Goal: Task Accomplishment & Management: Manage account settings

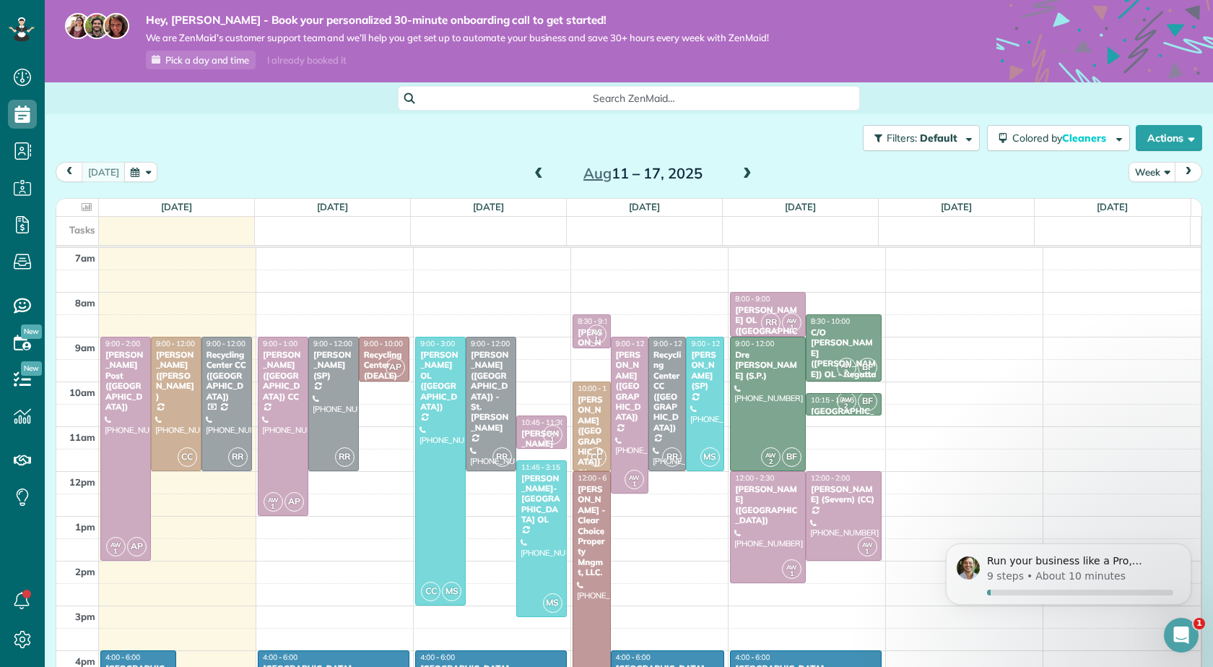
click at [547, 431] on span "AW" at bounding box center [552, 432] width 11 height 8
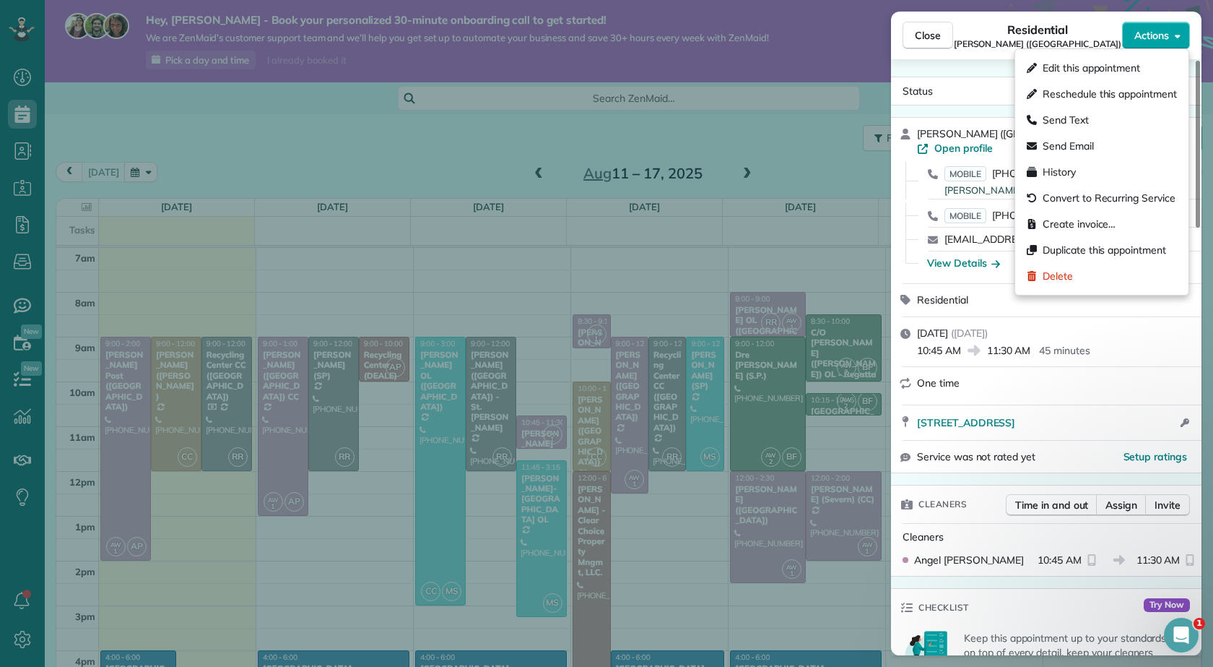
click at [1141, 33] on span "Actions" at bounding box center [1151, 35] width 35 height 14
click at [1093, 63] on span "Edit this appointment" at bounding box center [1091, 68] width 97 height 14
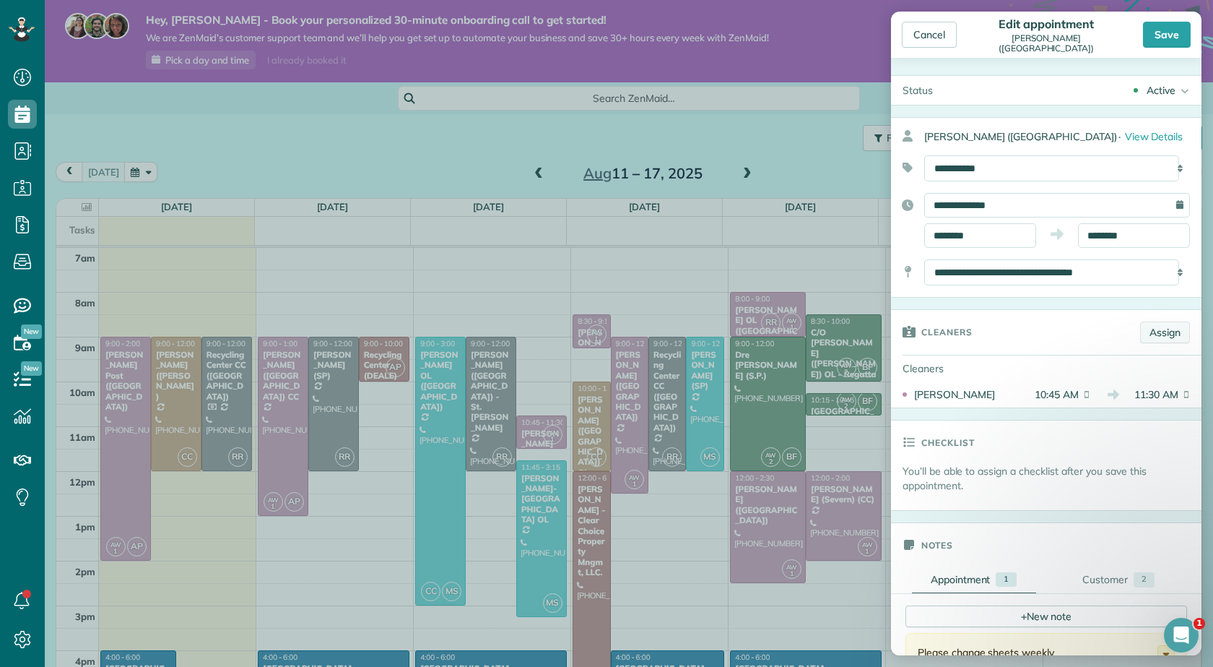
click at [1155, 326] on link "Assign" at bounding box center [1165, 332] width 50 height 22
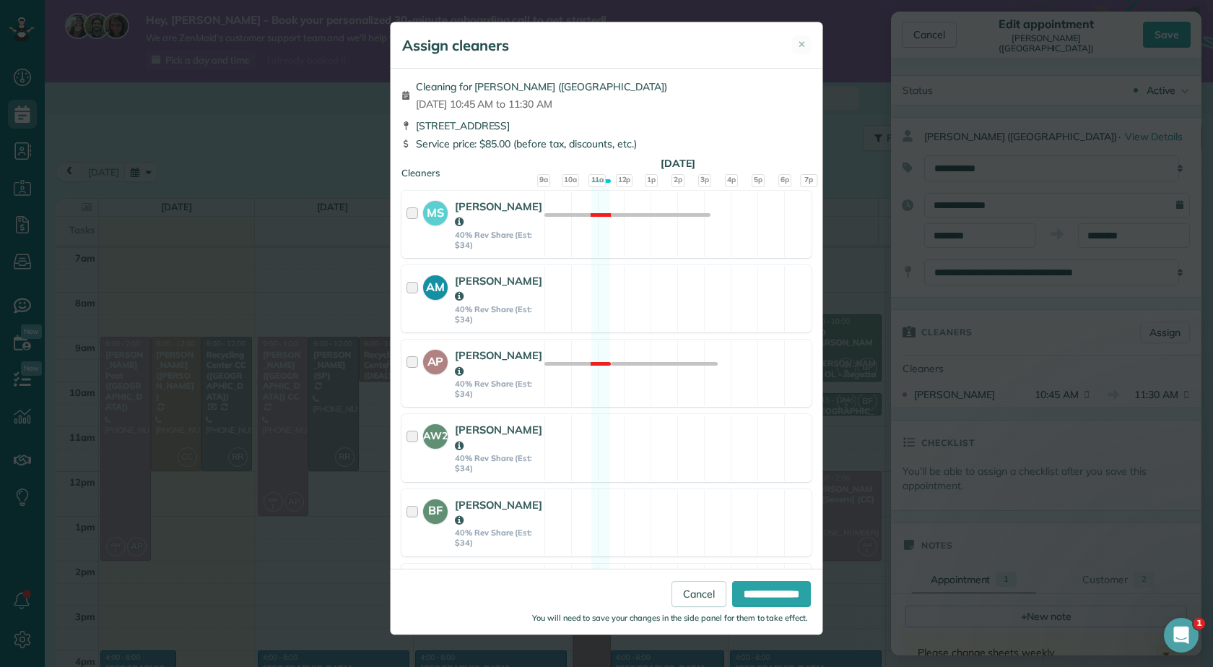
click at [407, 571] on div at bounding box center [415, 596] width 17 height 51
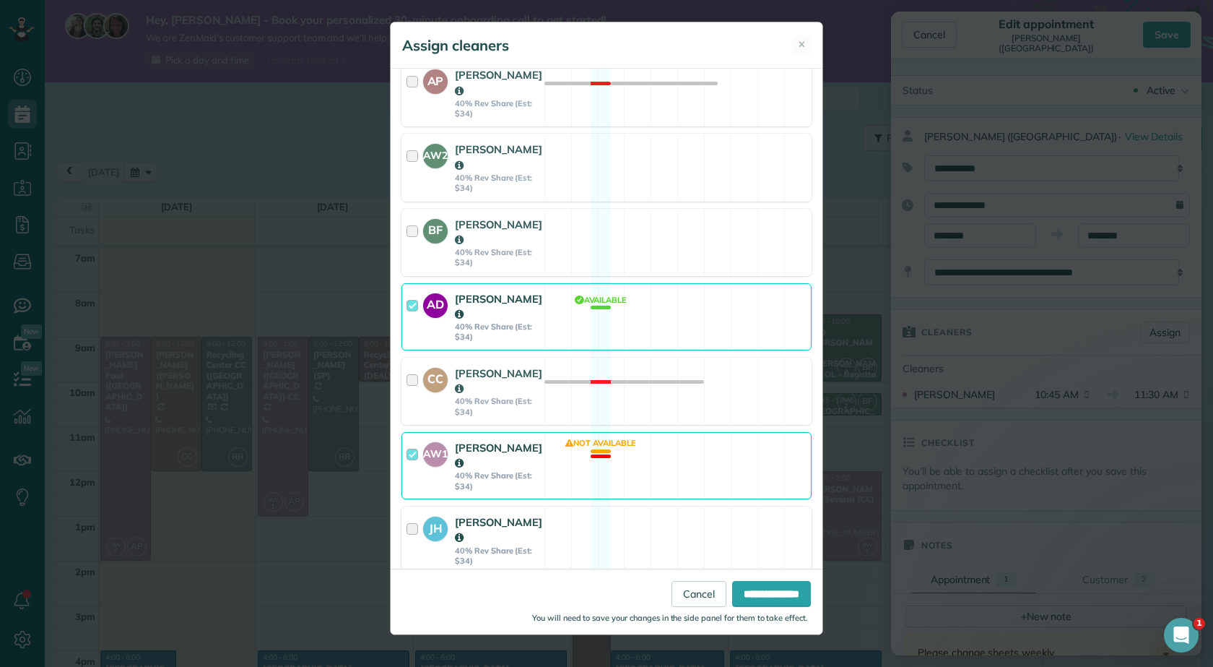
scroll to position [289, 0]
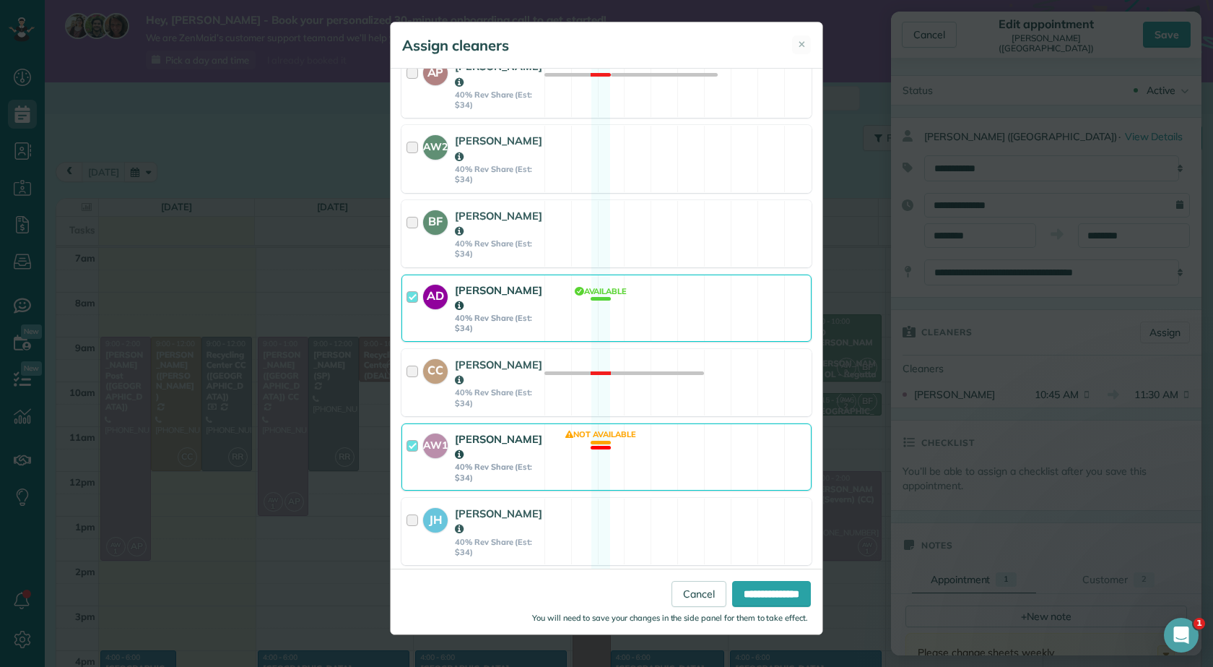
click at [406, 424] on div "AW1 Angel Wellman 40% Rev Share (Est: $34)" at bounding box center [473, 457] width 142 height 66
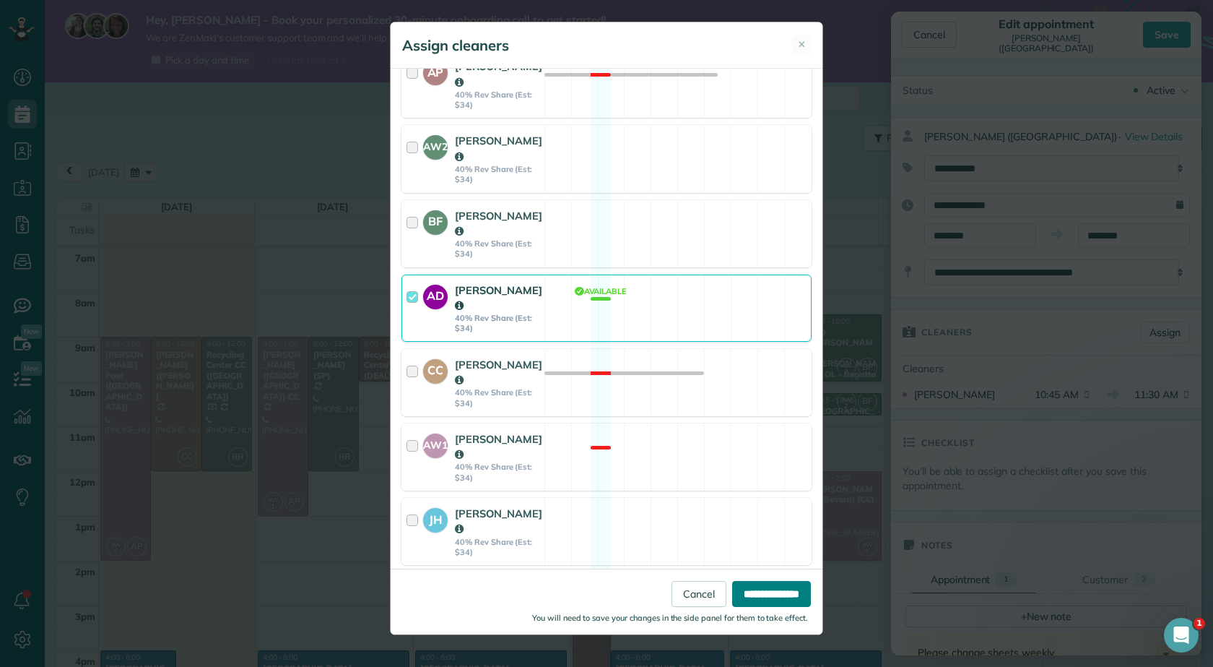
click at [734, 593] on input "**********" at bounding box center [771, 594] width 79 height 26
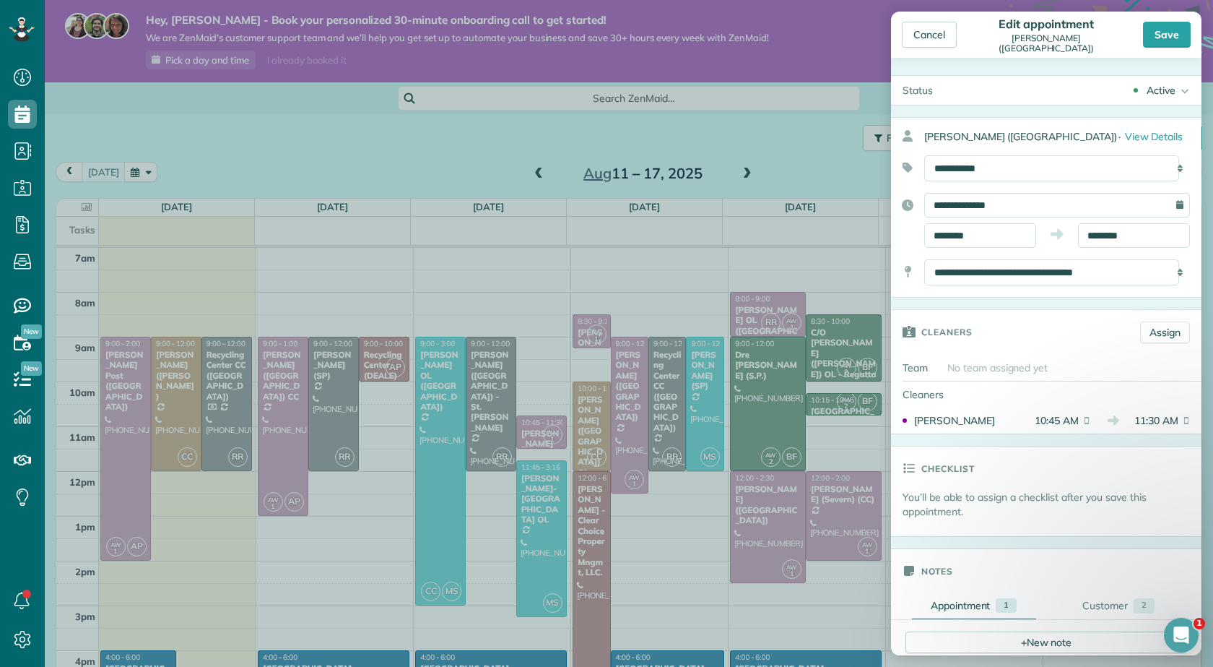
click at [1164, 33] on div "Save" at bounding box center [1167, 35] width 48 height 26
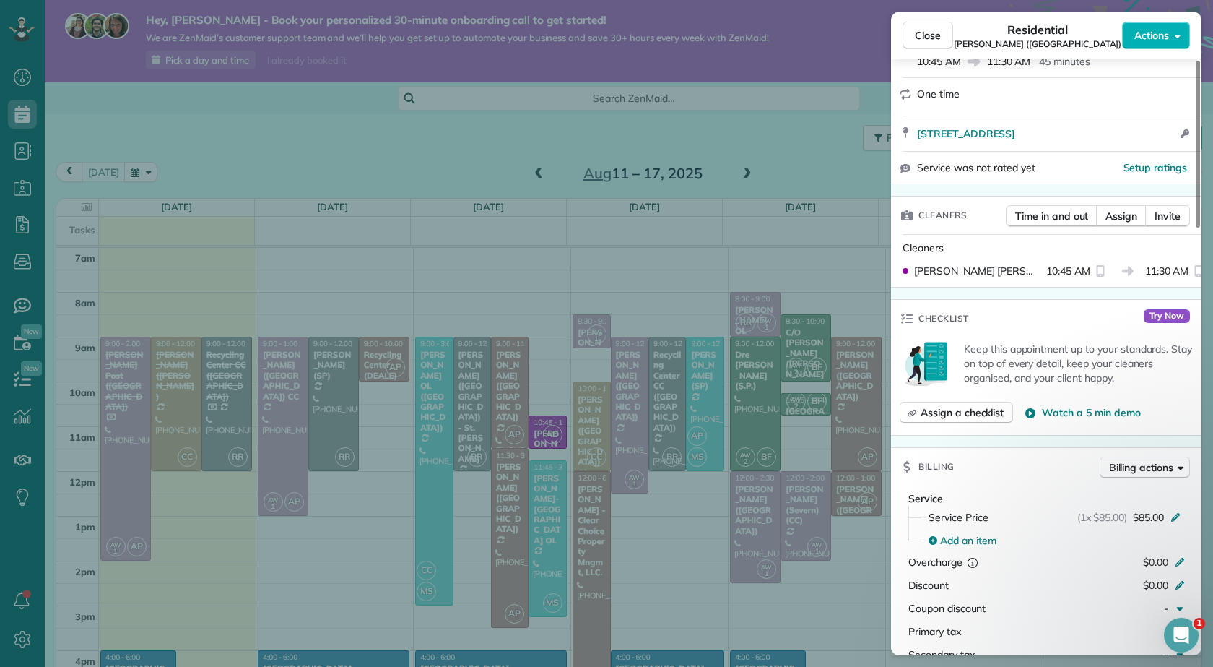
scroll to position [361, 0]
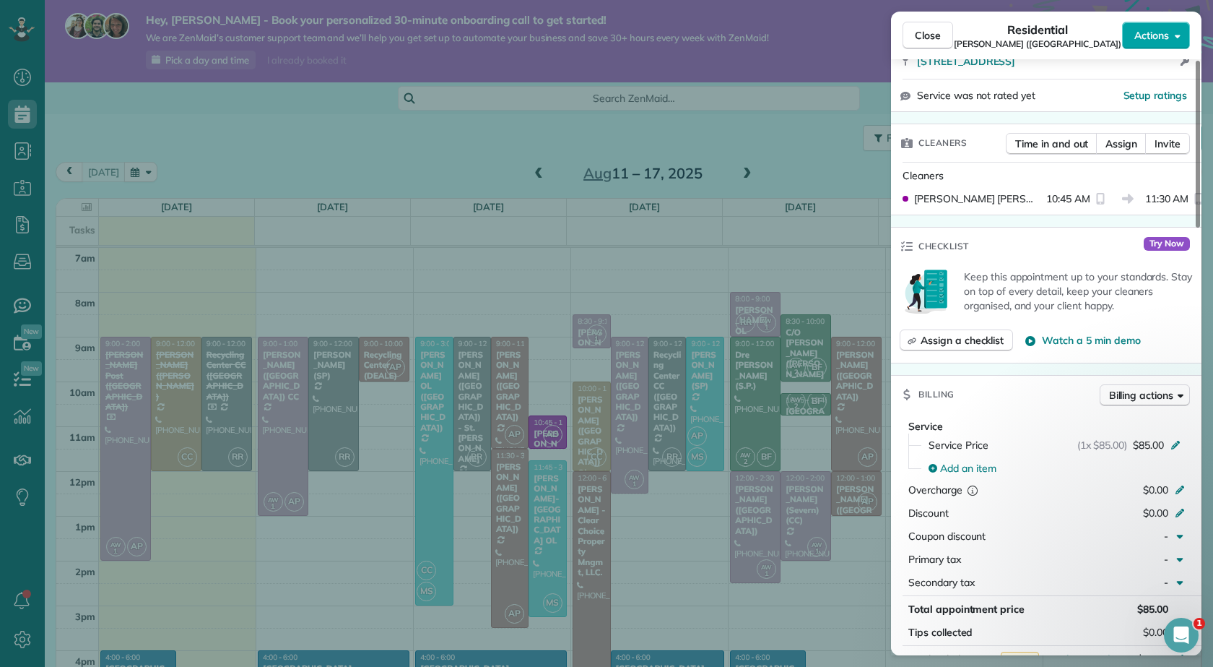
click at [1147, 42] on span "Actions" at bounding box center [1151, 35] width 35 height 14
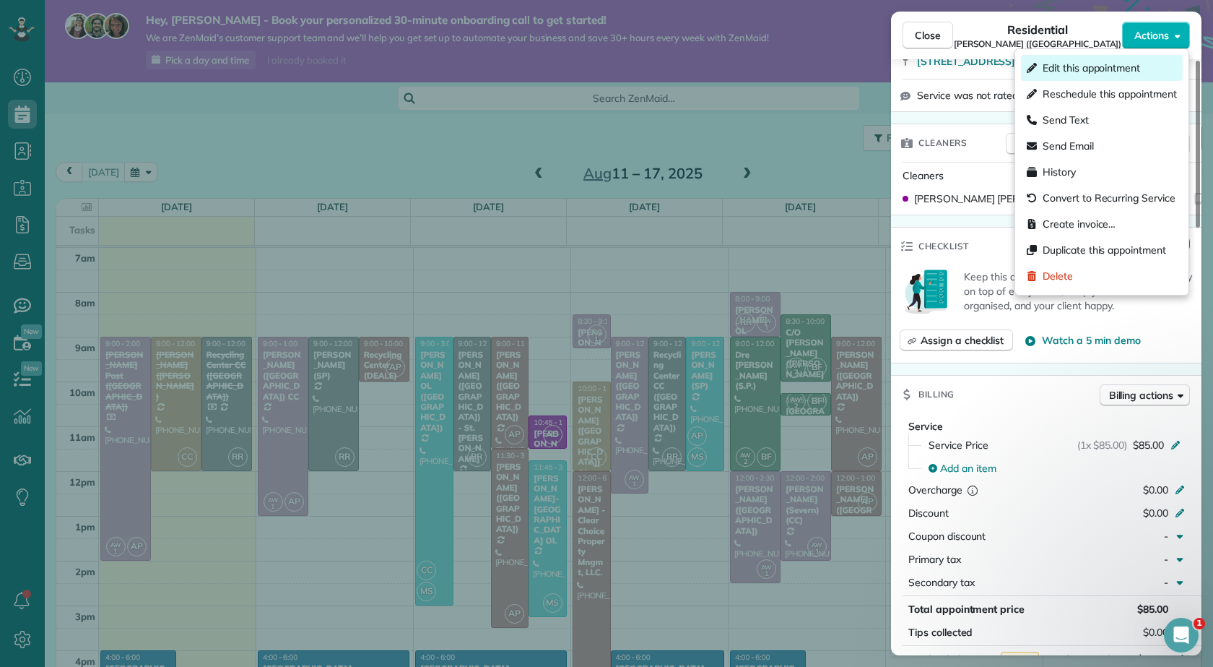
click at [1077, 67] on span "Edit this appointment" at bounding box center [1091, 68] width 97 height 14
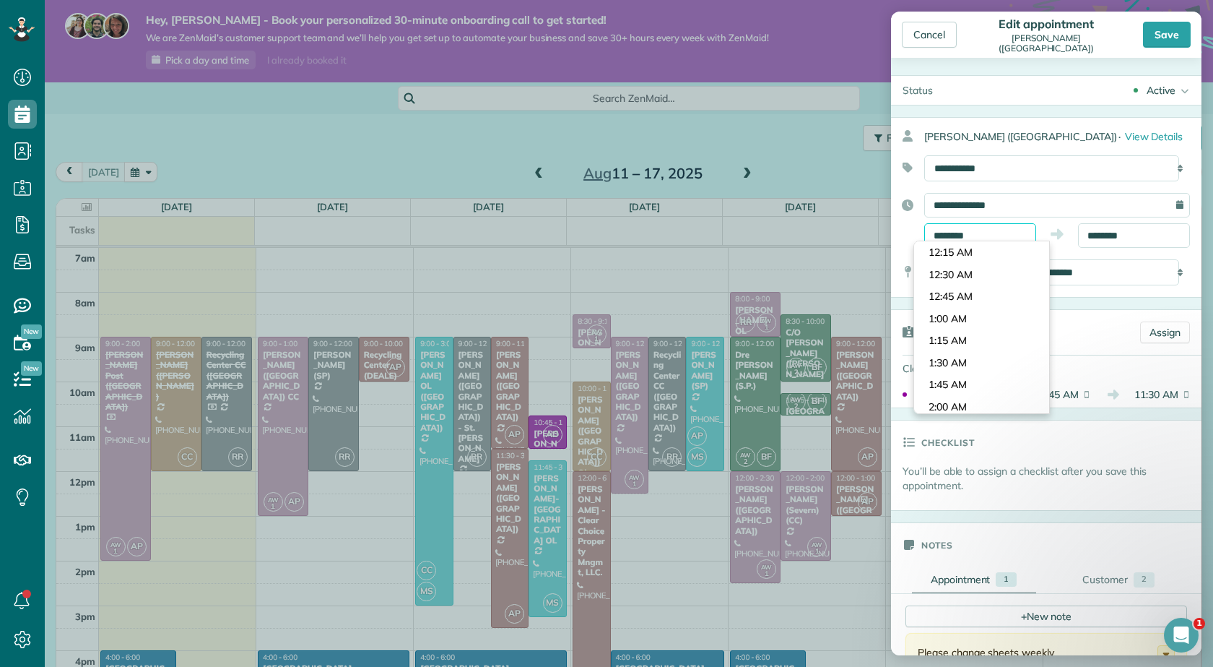
scroll to position [904, 0]
drag, startPoint x: 983, startPoint y: 240, endPoint x: 838, endPoint y: 230, distance: 145.6
click at [838, 230] on div "Cancel Edit appointment Frank Sliwinski (pasadena) Save Status Active Active Es…" at bounding box center [606, 333] width 1213 height 667
type input "*******"
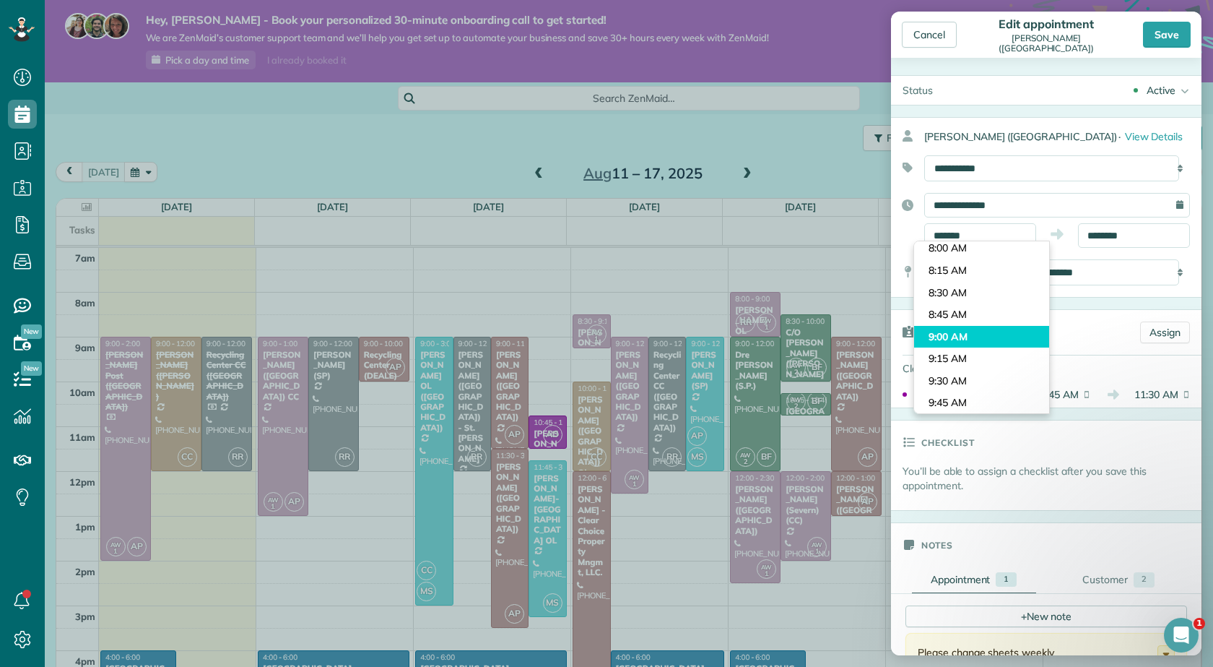
click at [964, 329] on body "Dashboard Scheduling Calendar View List View Dispatch View - Weekly scheduling …" at bounding box center [606, 333] width 1213 height 667
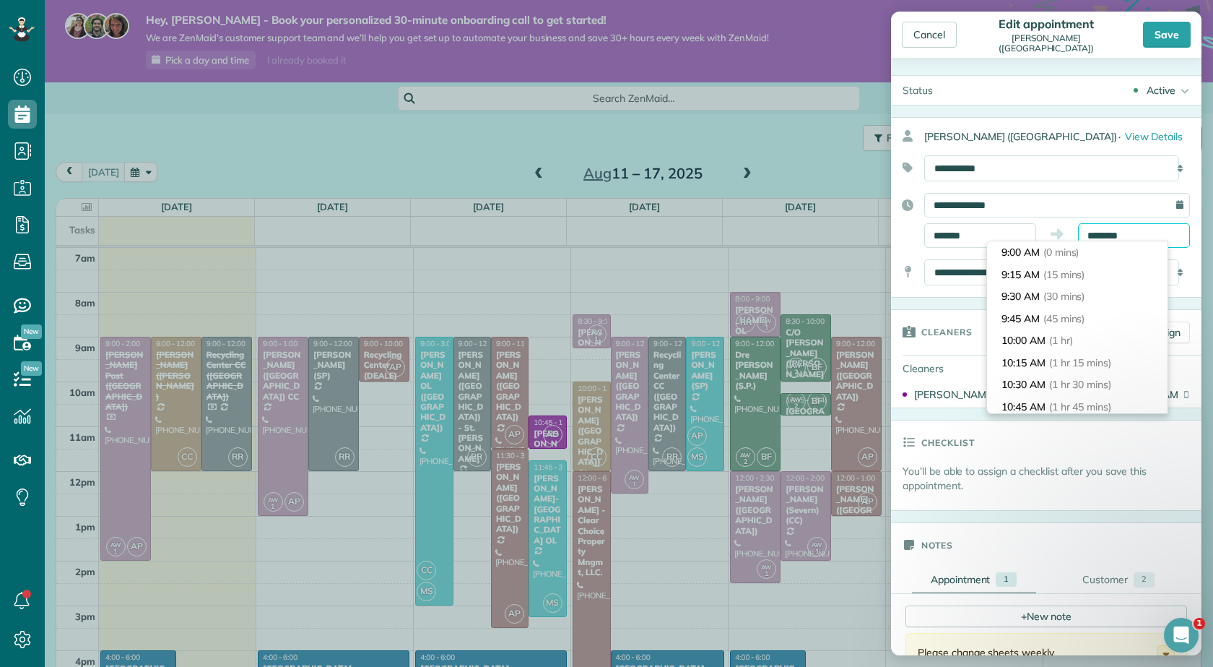
scroll to position [199, 0]
drag, startPoint x: 1144, startPoint y: 237, endPoint x: 1083, endPoint y: 243, distance: 60.9
click at [1083, 243] on body "Dashboard Scheduling Calendar View List View Dispatch View - Weekly scheduling …" at bounding box center [606, 333] width 1213 height 667
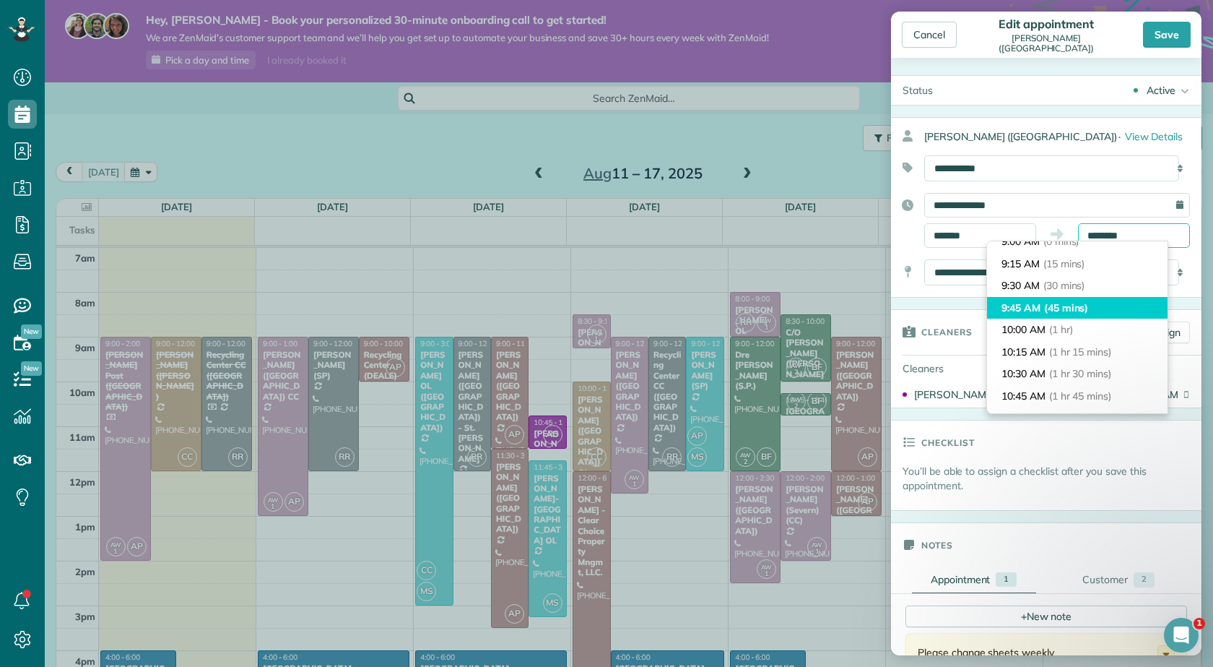
scroll to position [0, 0]
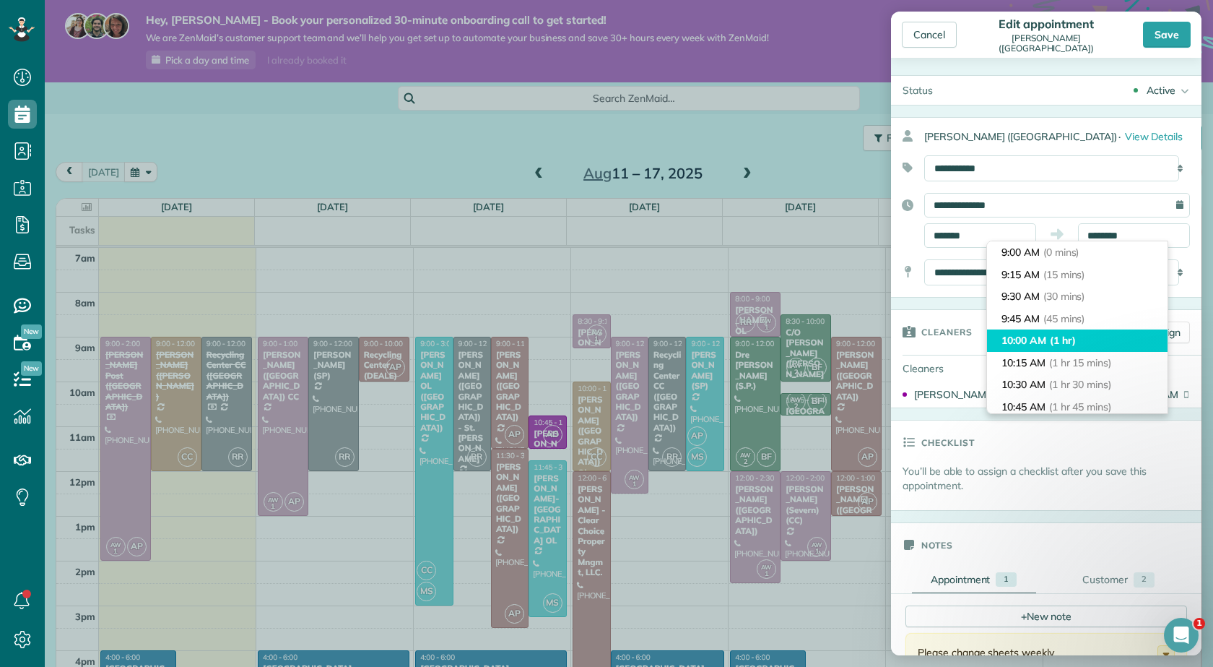
type input "********"
click at [1046, 335] on li "10:00 AM (1 hr)" at bounding box center [1077, 340] width 181 height 22
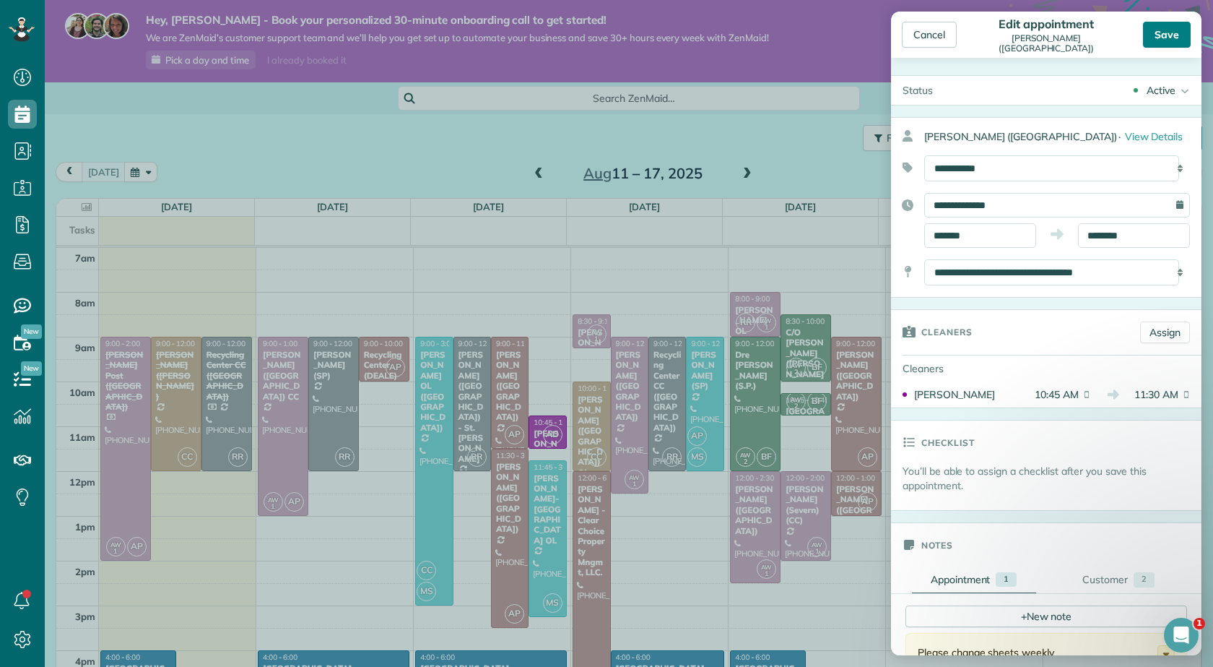
click at [1169, 26] on div "Save" at bounding box center [1167, 35] width 48 height 26
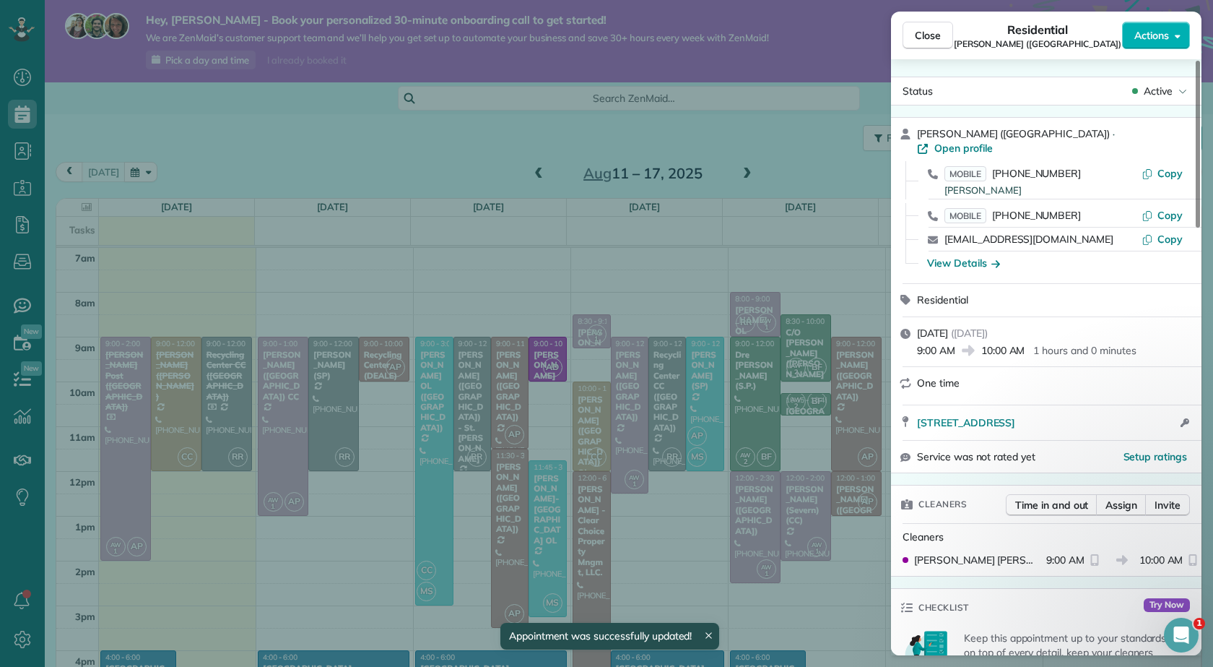
click at [552, 226] on div "Close Residential Frank Sliwinski (pasadena) Actions Status Active Frank Sliwin…" at bounding box center [606, 333] width 1213 height 667
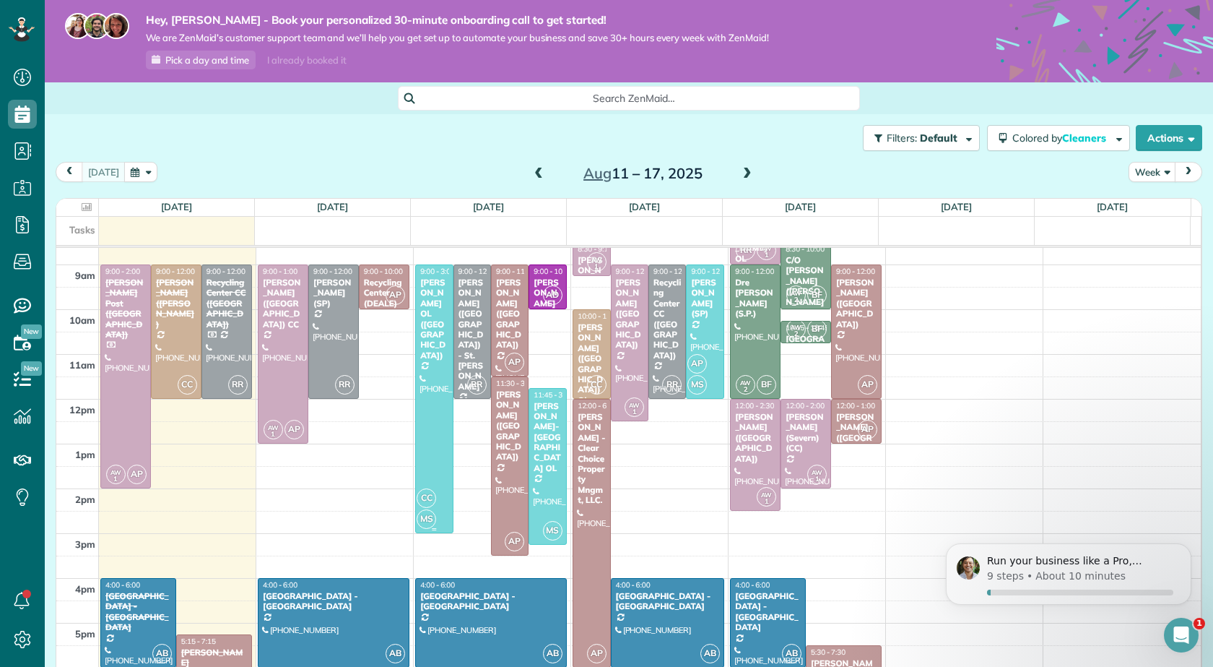
scroll to position [105, 0]
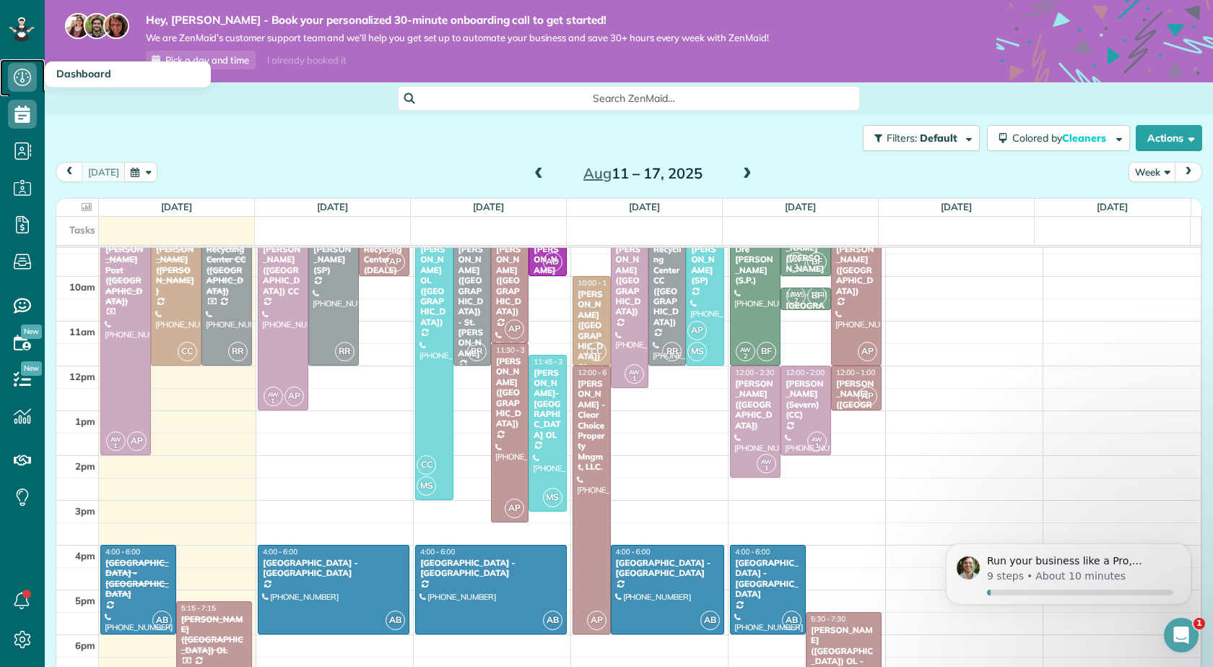
click at [29, 82] on use at bounding box center [22, 77] width 17 height 17
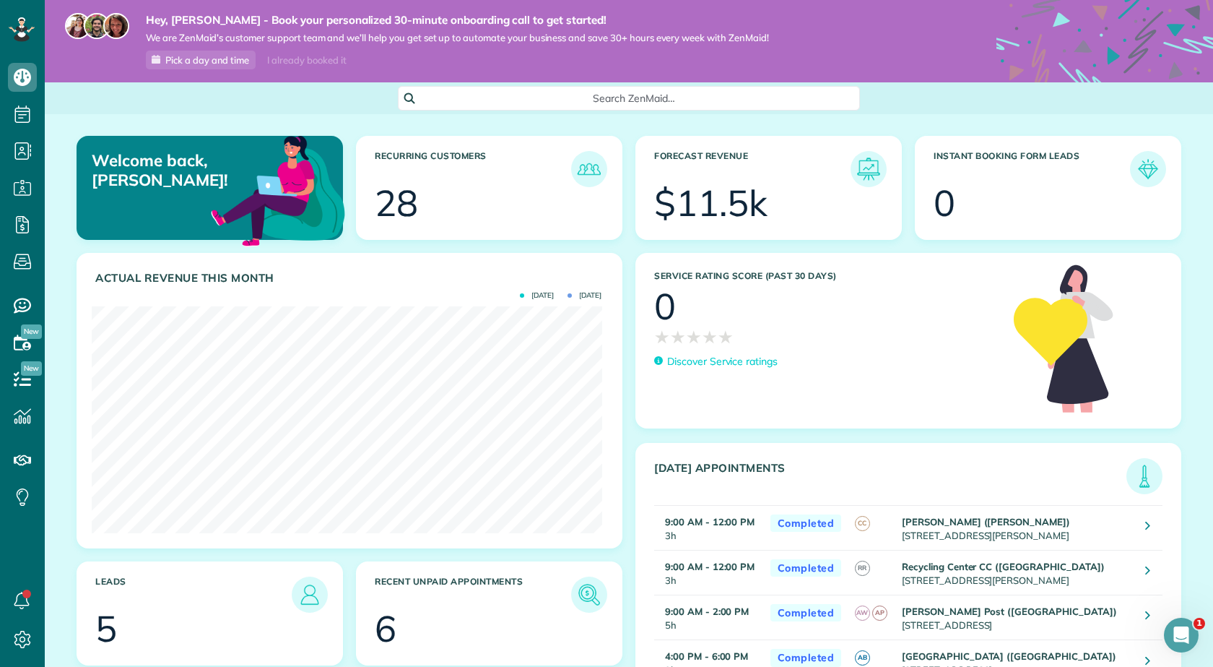
click at [711, 207] on div "$11.5k" at bounding box center [710, 203] width 113 height 36
click at [860, 175] on img at bounding box center [868, 168] width 33 height 33
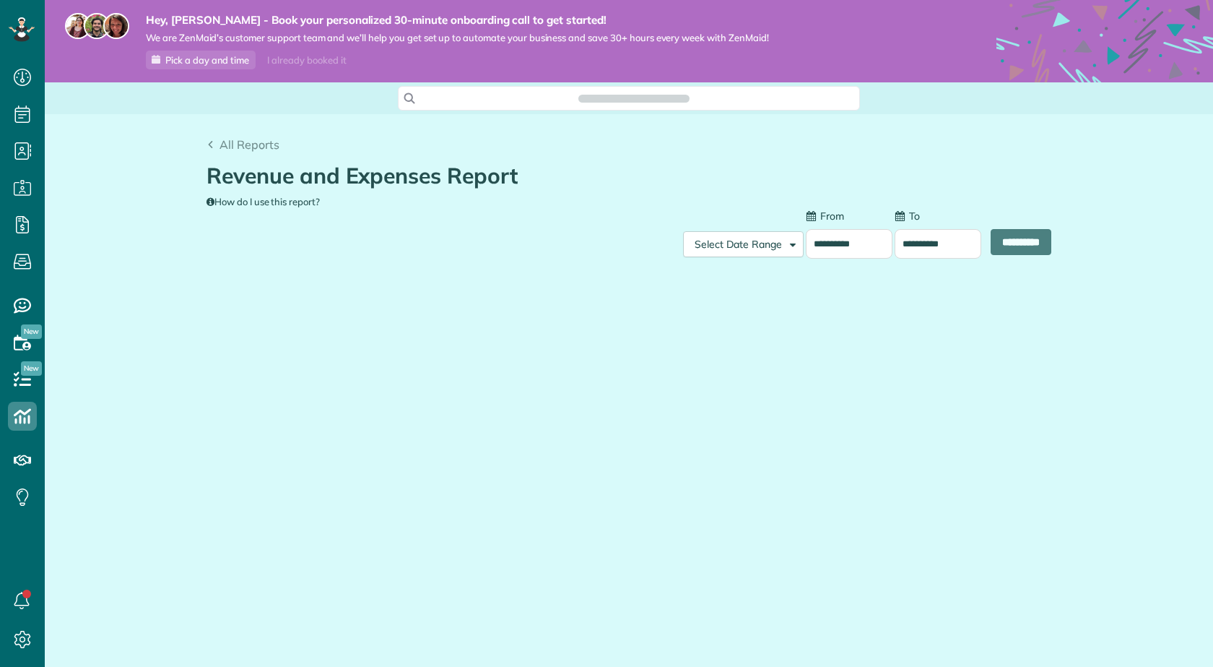
scroll to position [6, 6]
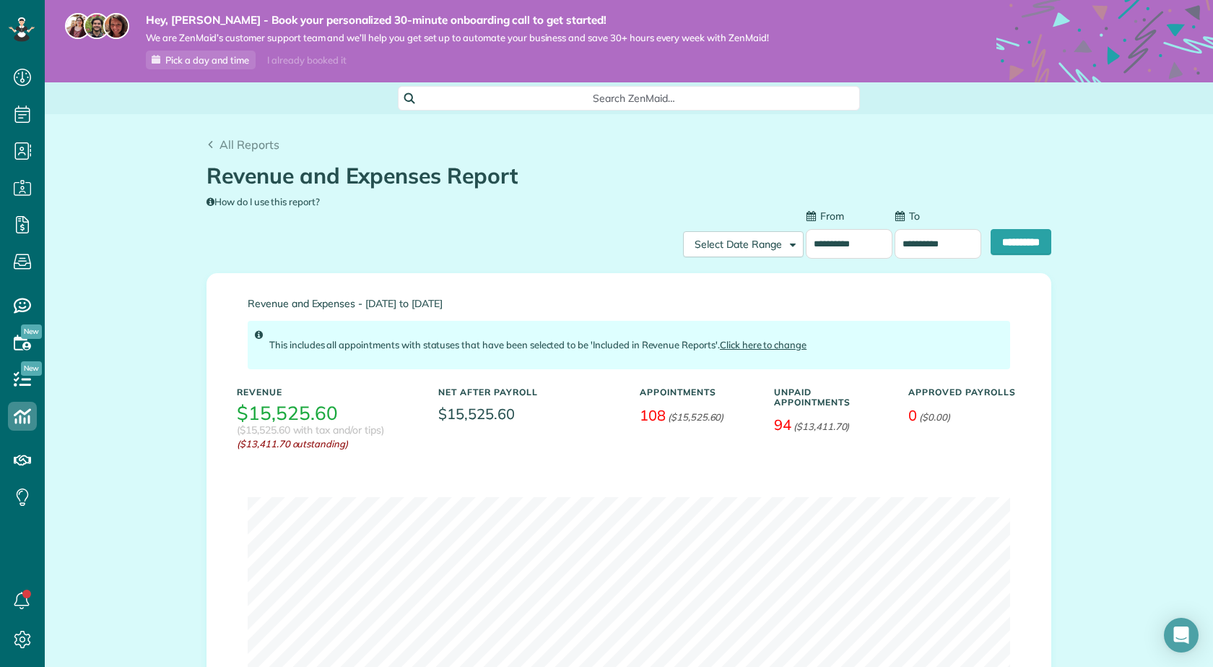
type input "**********"
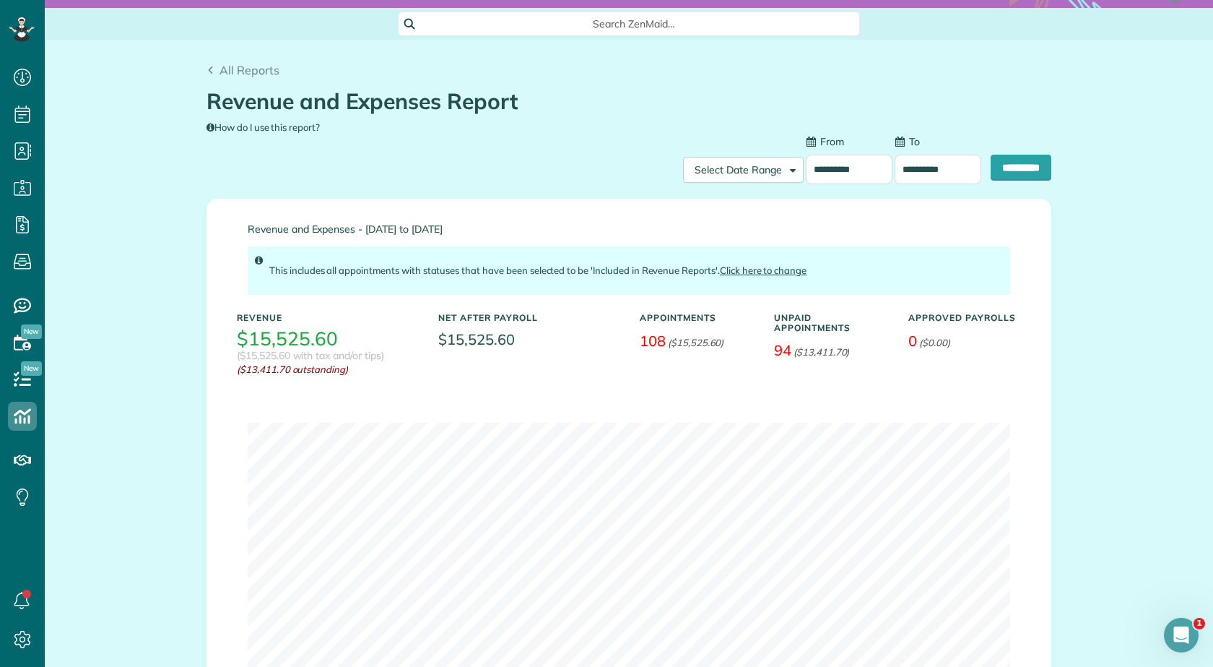
scroll to position [72, 0]
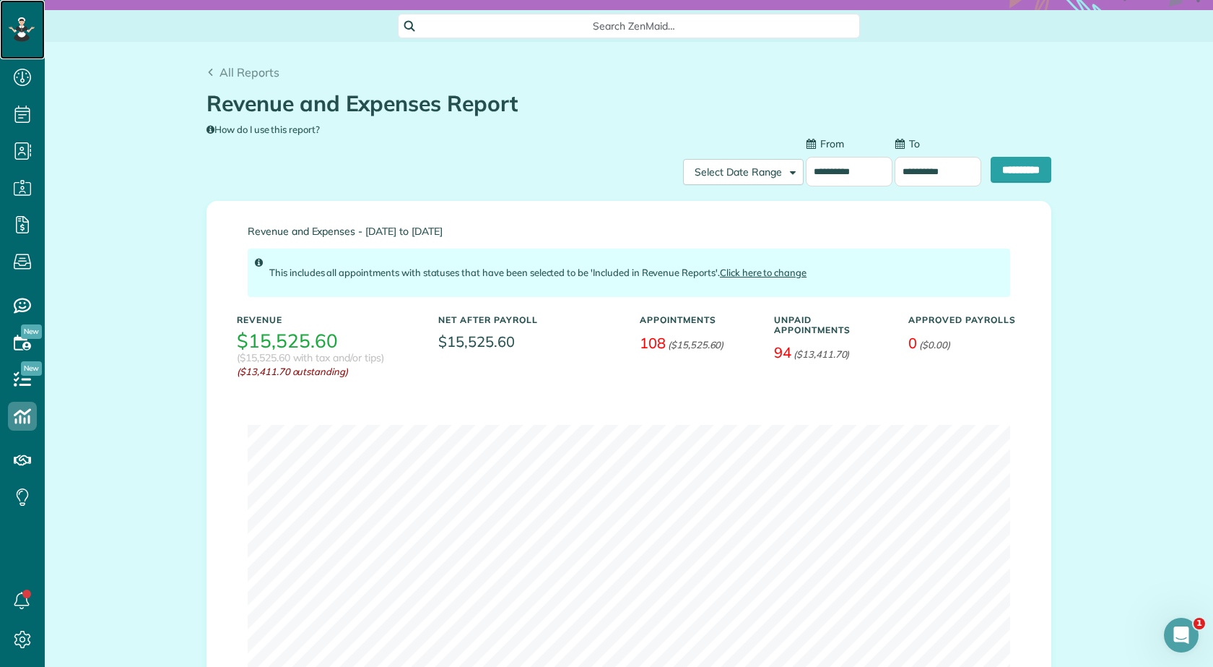
click at [25, 30] on icon at bounding box center [21, 29] width 8 height 6
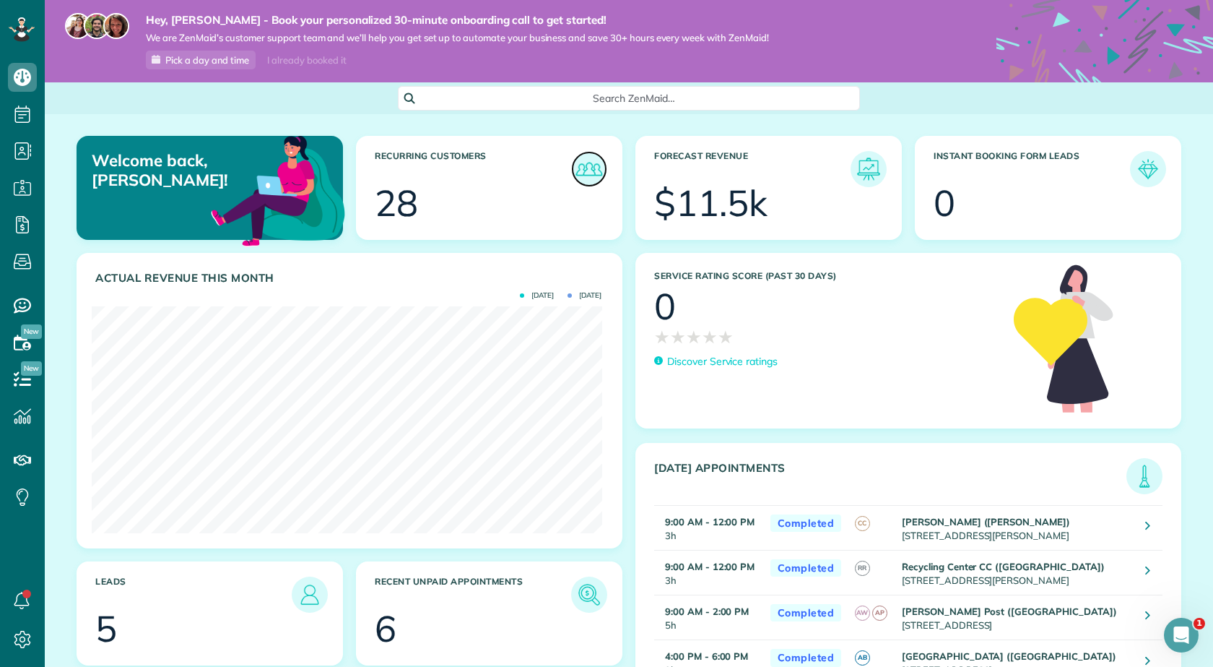
click at [574, 163] on img at bounding box center [589, 168] width 33 height 33
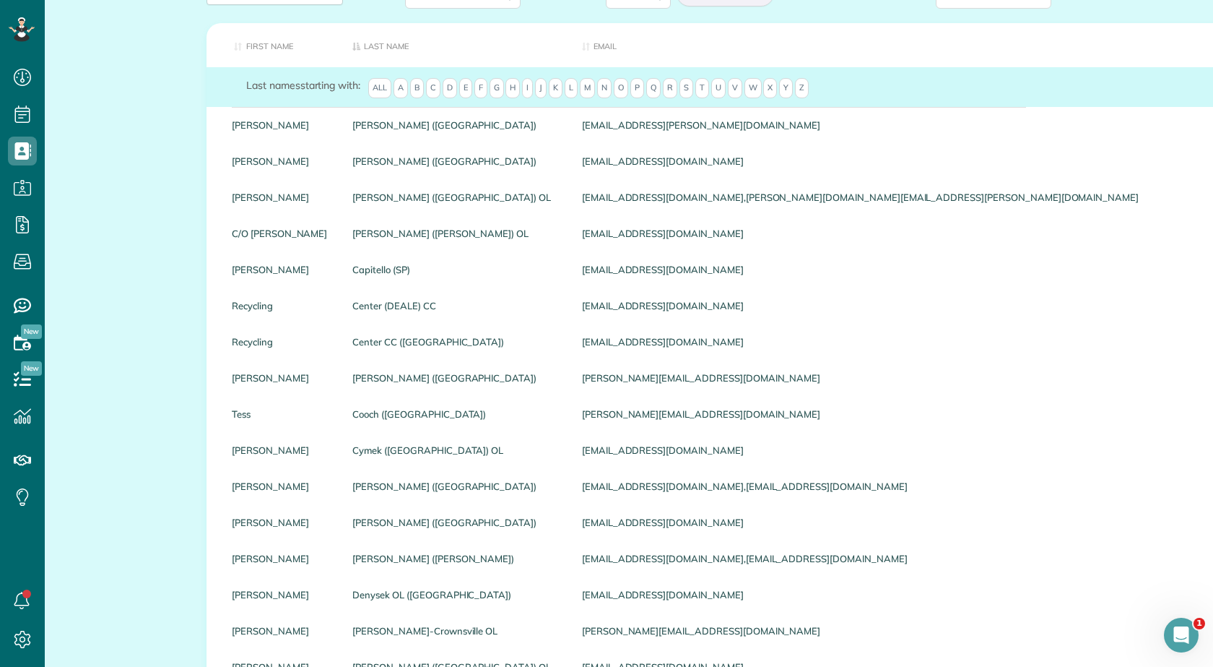
scroll to position [144, 0]
